Goal: Information Seeking & Learning: Find specific page/section

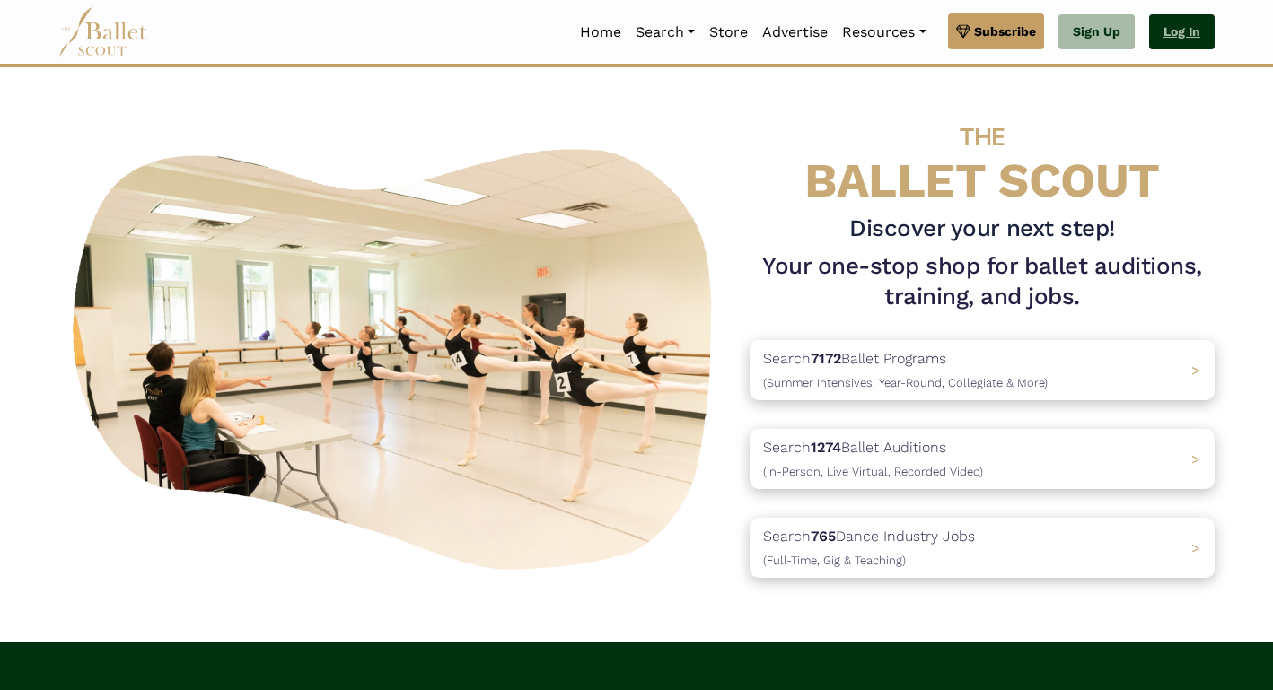
click at [1175, 20] on link "Log In" at bounding box center [1182, 32] width 66 height 36
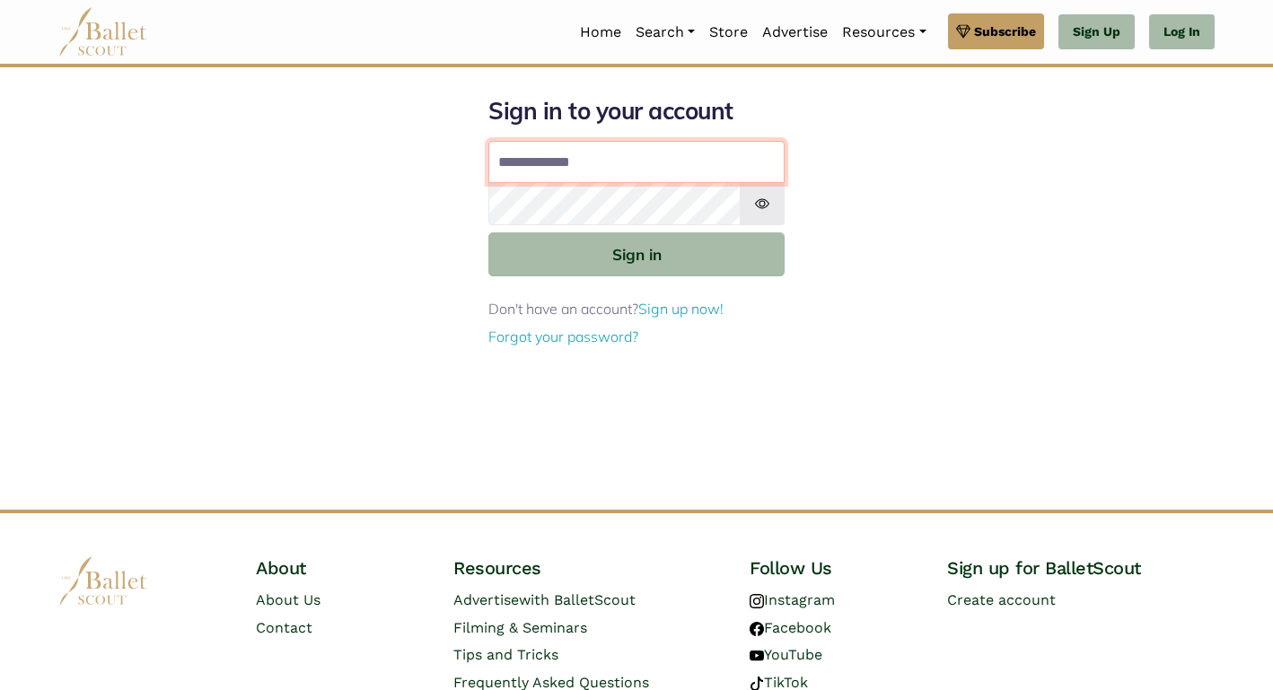
type input "**********"
click at [637, 253] on button "Sign in" at bounding box center [636, 255] width 296 height 44
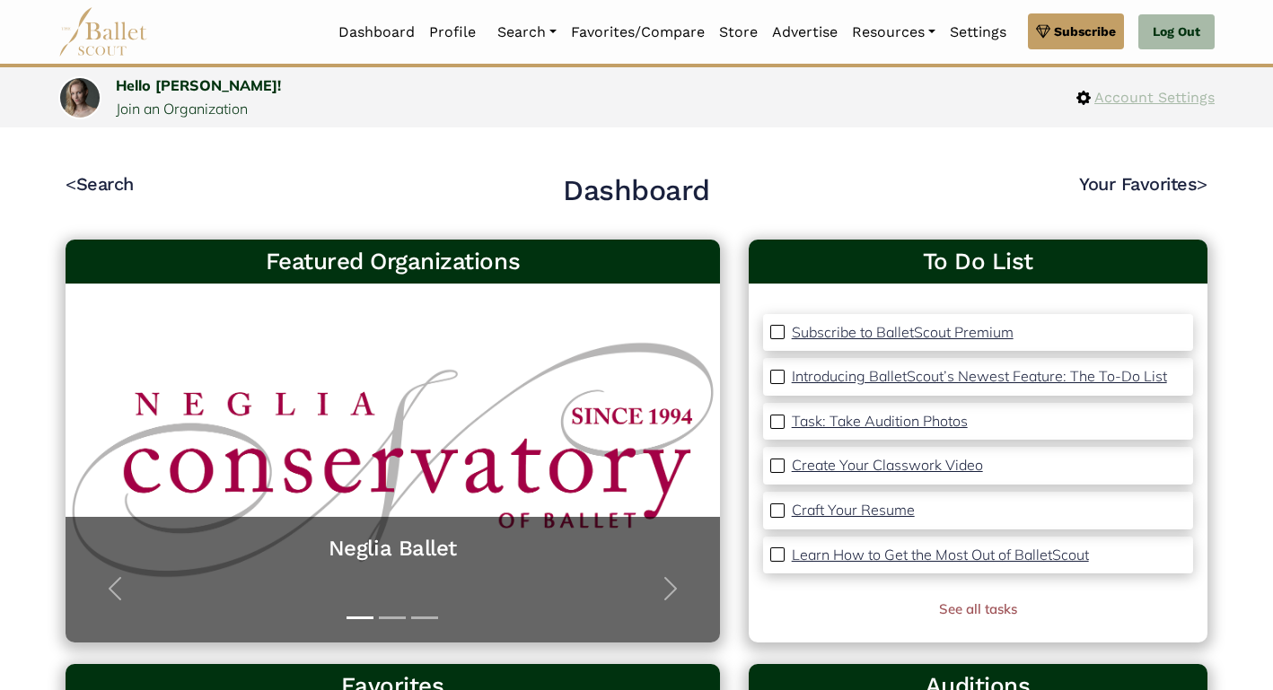
click at [1174, 88] on span "Account Settings" at bounding box center [1153, 97] width 124 height 23
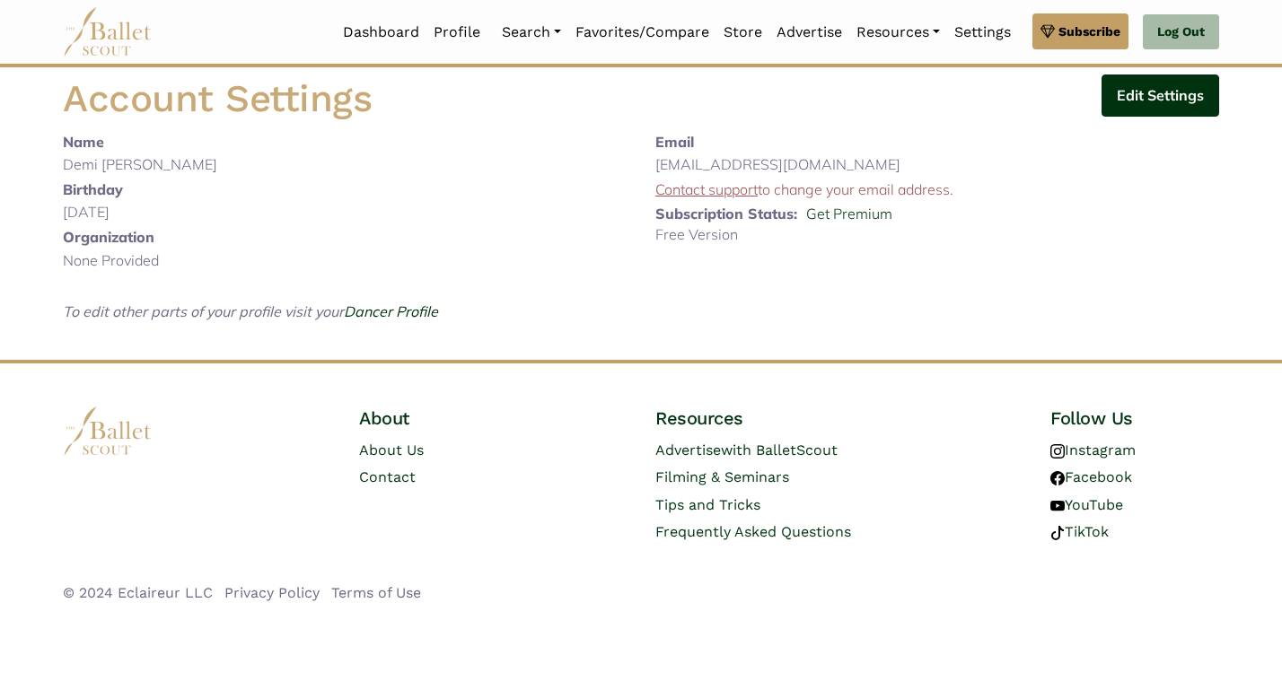
click at [1162, 107] on button "Edit Settings" at bounding box center [1161, 96] width 118 height 42
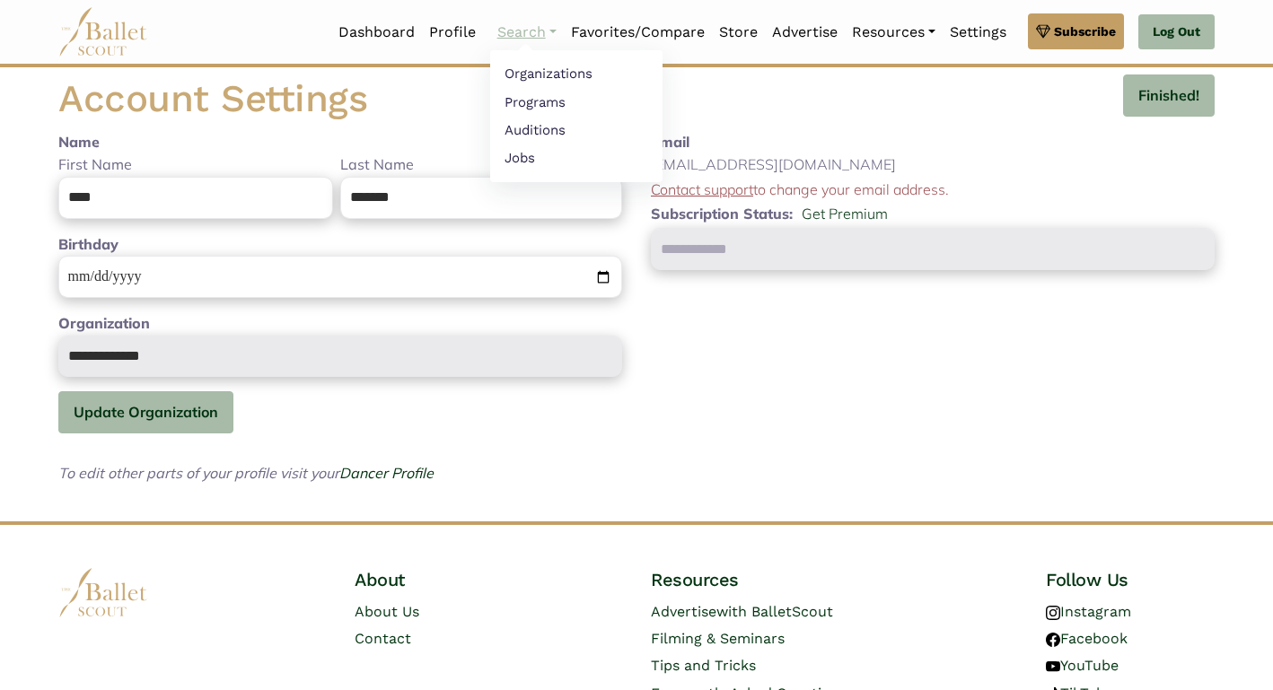
click at [534, 35] on link "Search" at bounding box center [527, 32] width 74 height 38
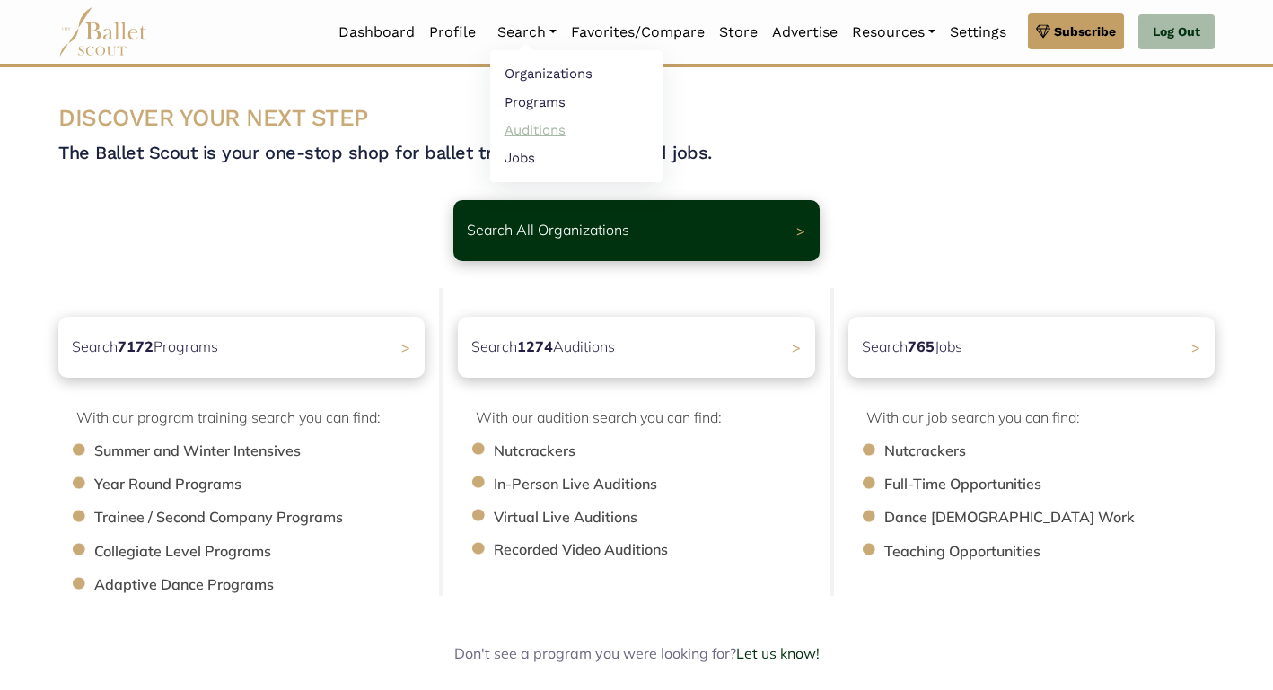
click at [507, 136] on link "Auditions" at bounding box center [576, 130] width 172 height 28
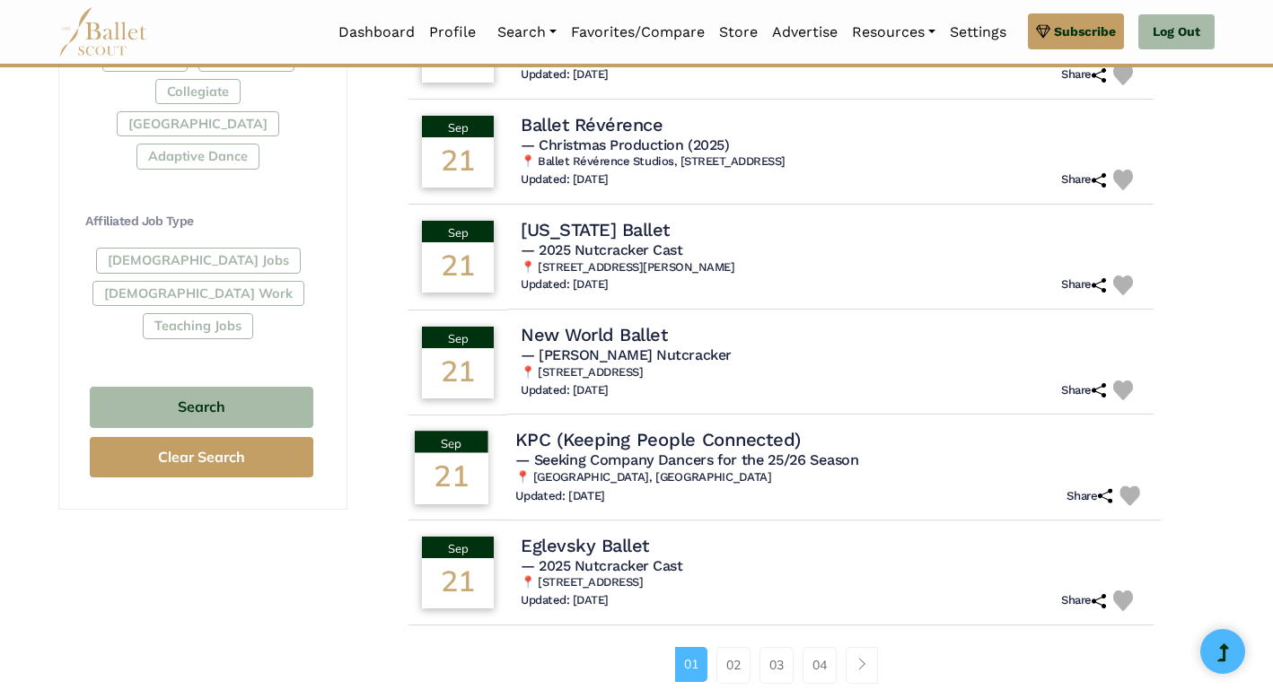
scroll to position [930, 0]
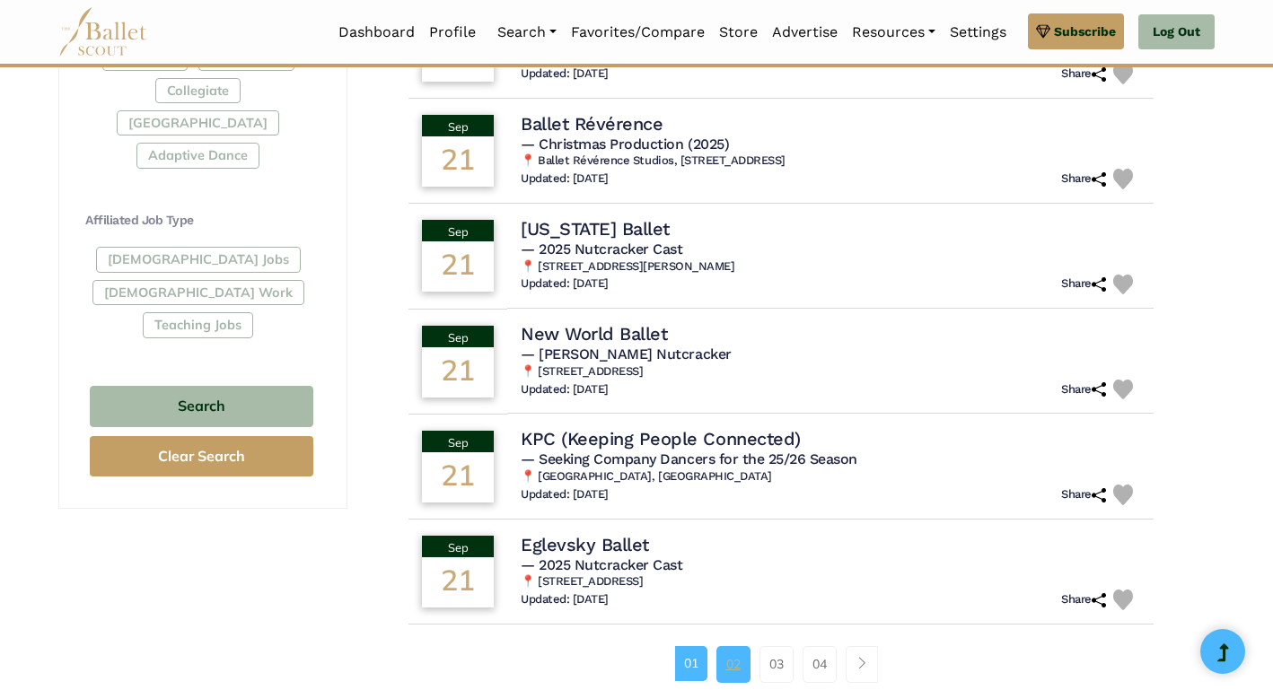
click at [721, 646] on link "02" at bounding box center [734, 664] width 34 height 36
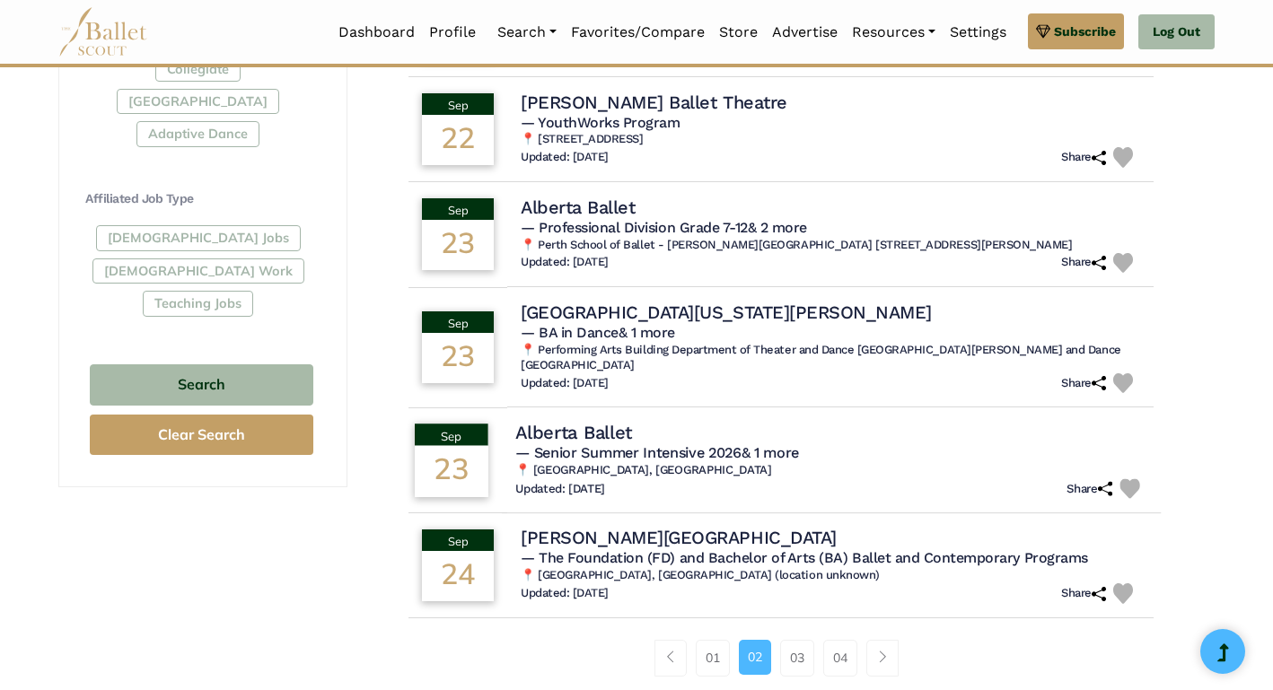
scroll to position [954, 0]
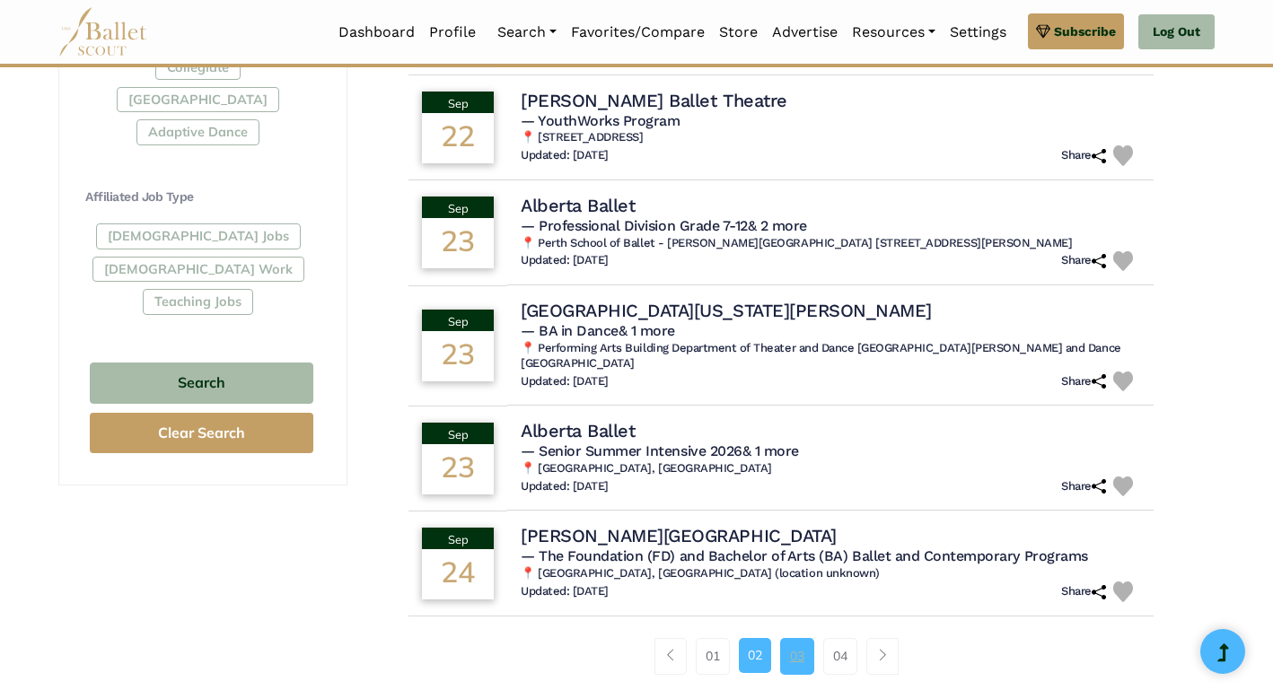
click at [791, 649] on link "03" at bounding box center [797, 656] width 34 height 36
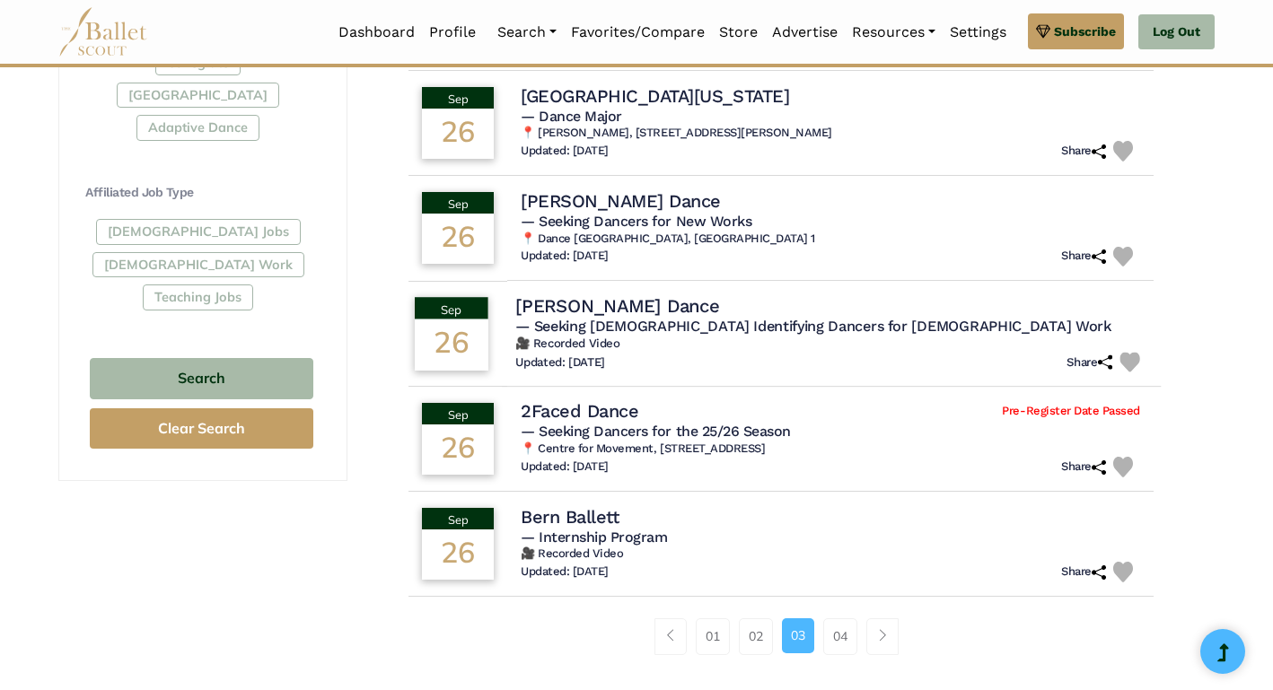
scroll to position [975, 0]
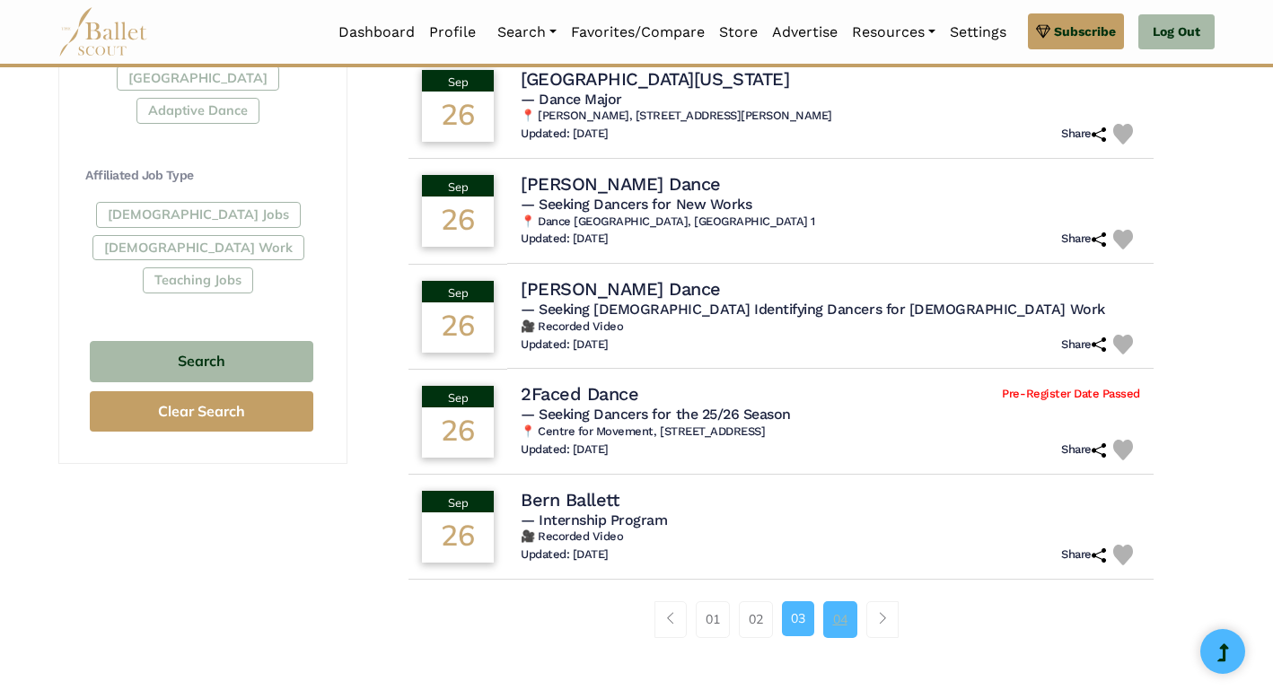
click at [827, 602] on link "04" at bounding box center [840, 620] width 34 height 36
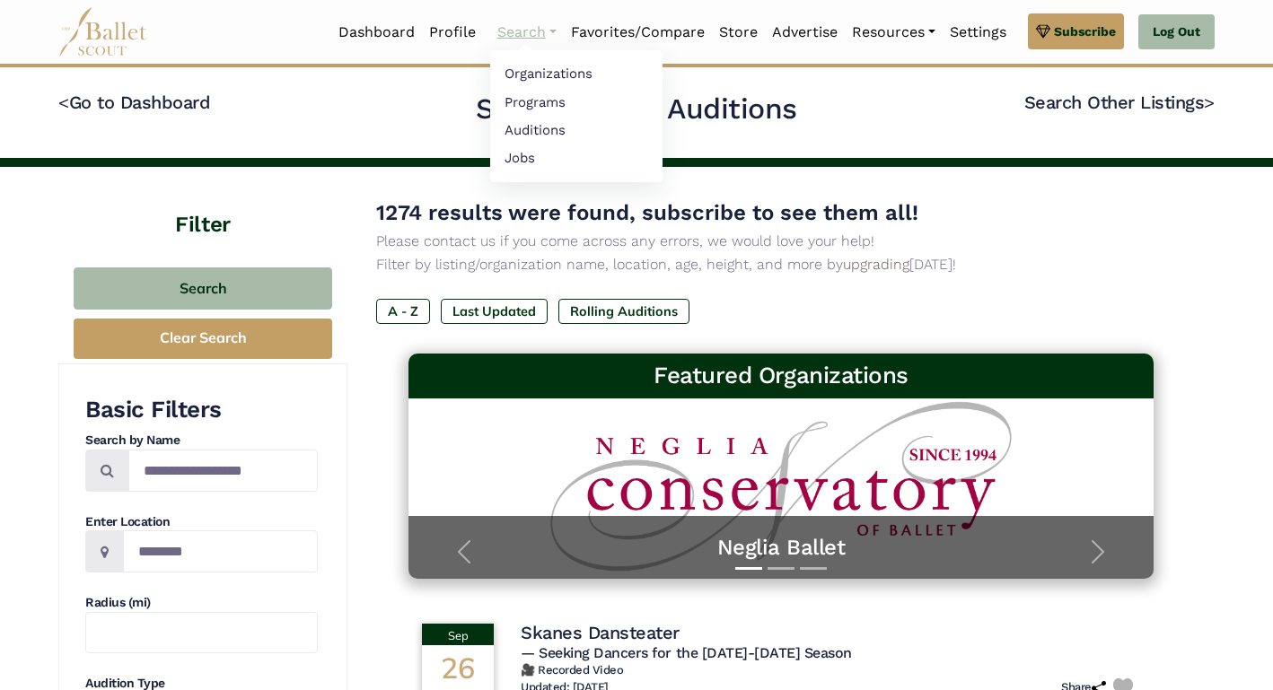
click at [544, 31] on link "Search" at bounding box center [527, 32] width 74 height 38
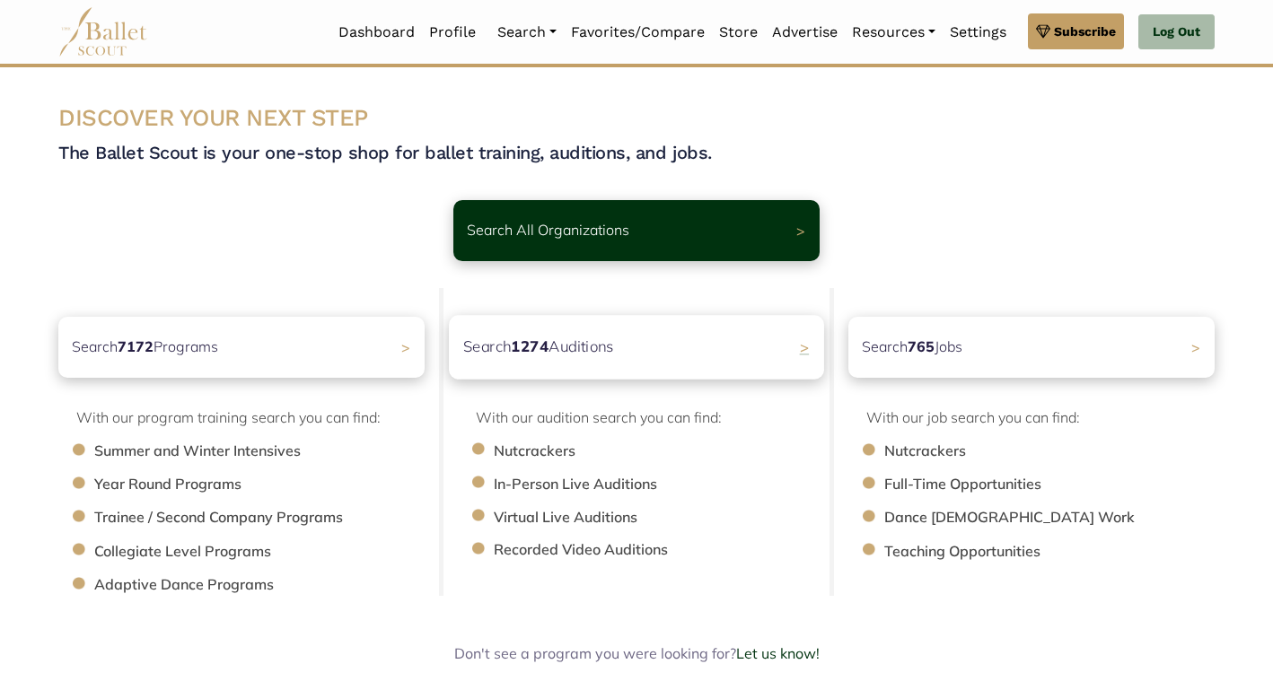
click at [558, 364] on div "Search 1274 Auditions >" at bounding box center [636, 347] width 375 height 64
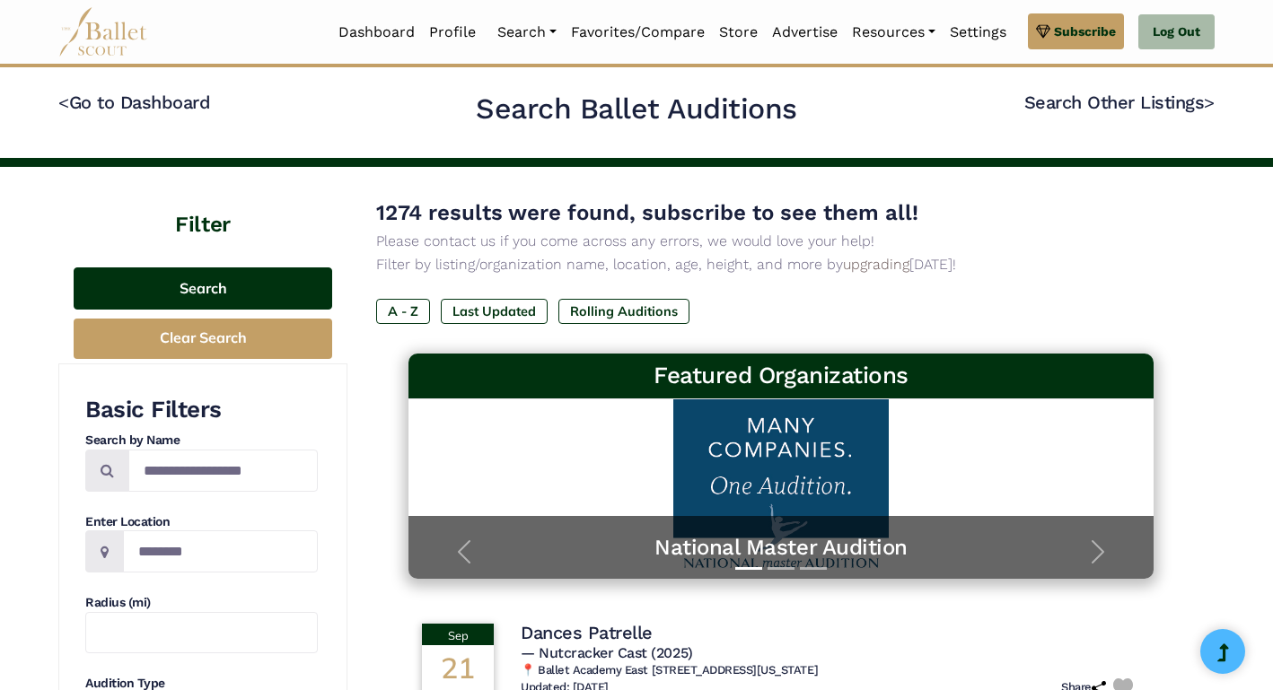
click at [192, 294] on button "Search" at bounding box center [203, 289] width 259 height 42
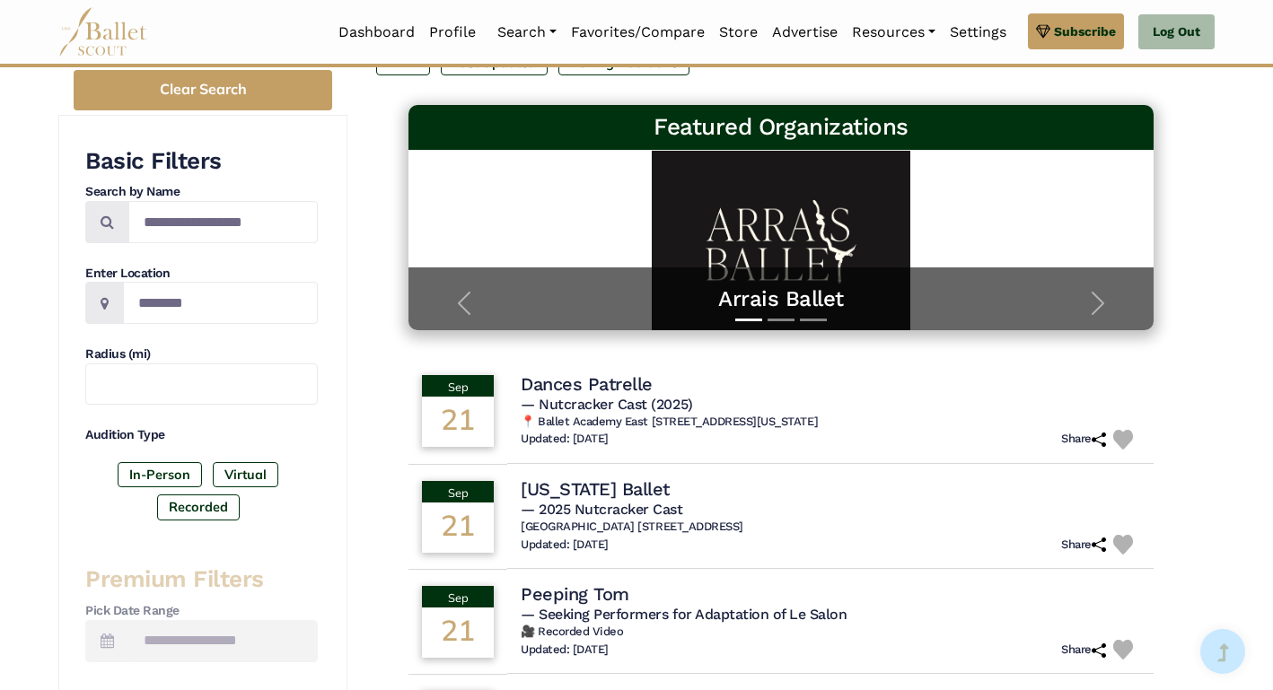
scroll to position [249, 0]
click at [182, 223] on input "Search by names..." at bounding box center [222, 222] width 189 height 42
type input "*****"
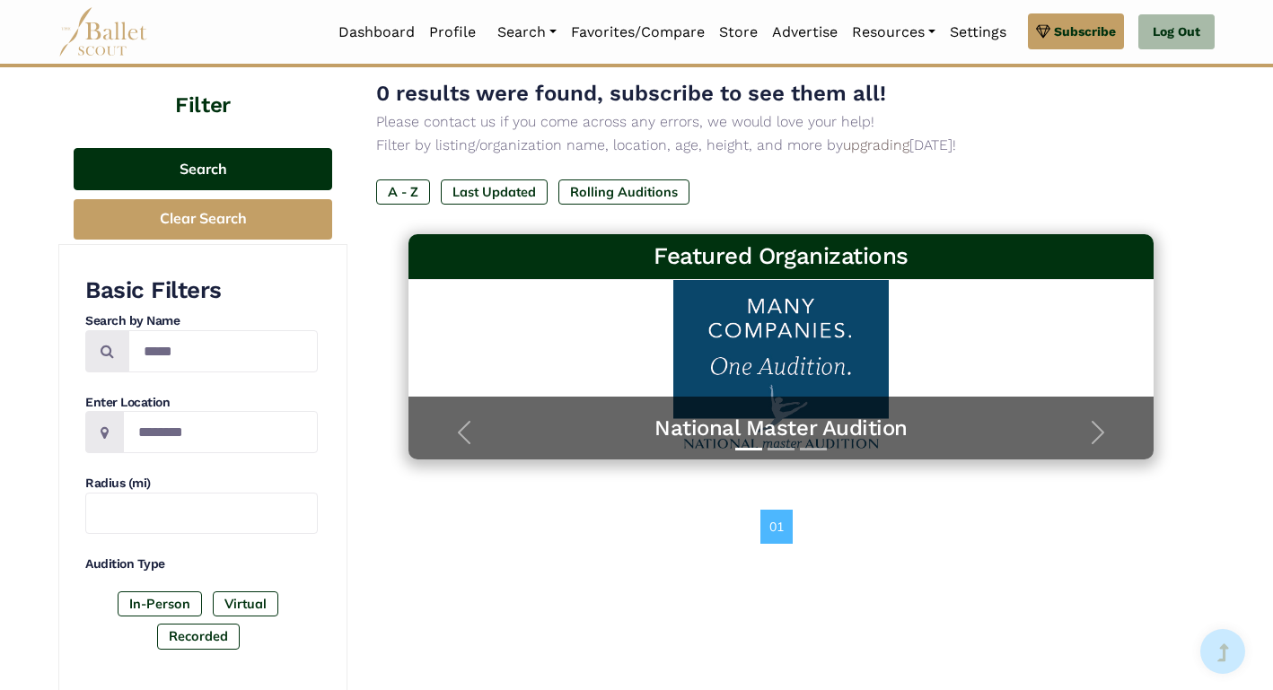
scroll to position [120, 0]
